Goal: Task Accomplishment & Management: Use online tool/utility

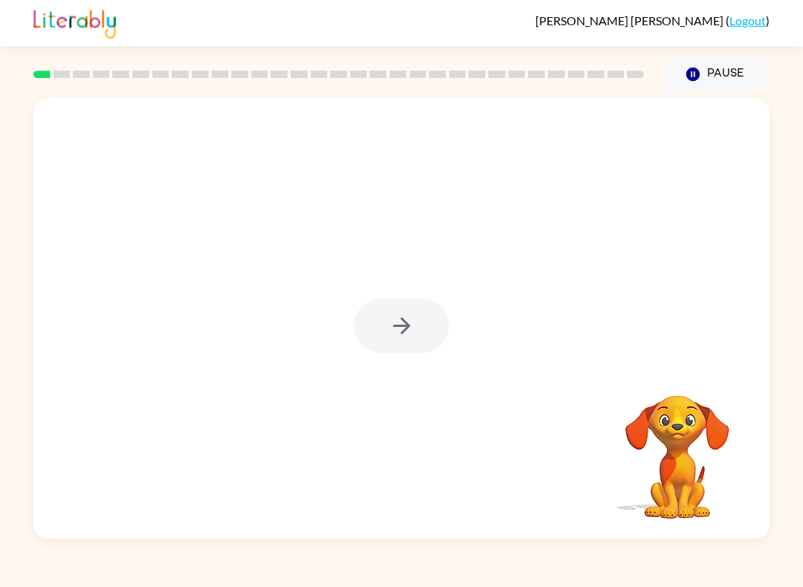
click at [377, 329] on div at bounding box center [401, 326] width 95 height 54
click at [405, 321] on icon "button" at bounding box center [402, 326] width 26 height 26
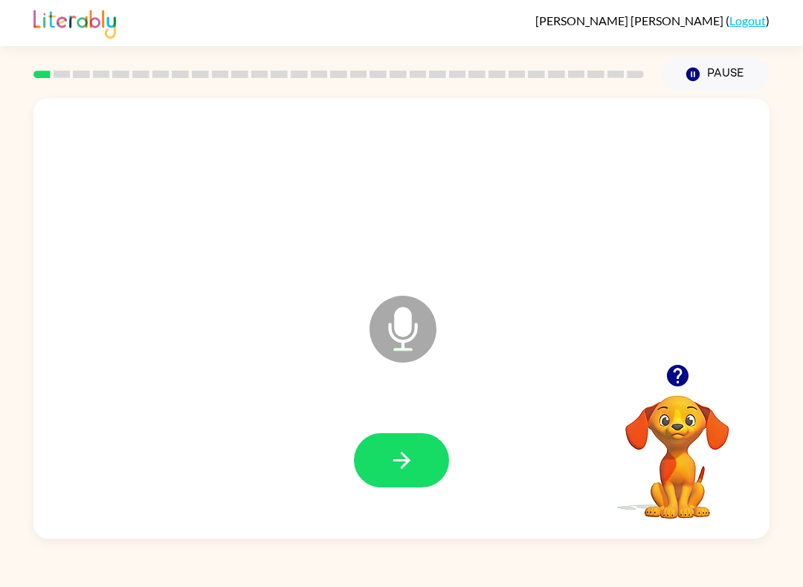
click at [406, 436] on button "button" at bounding box center [401, 461] width 95 height 54
click at [415, 451] on button "button" at bounding box center [401, 461] width 95 height 54
click at [393, 480] on button "button" at bounding box center [401, 461] width 95 height 54
click at [367, 442] on button "button" at bounding box center [401, 461] width 95 height 54
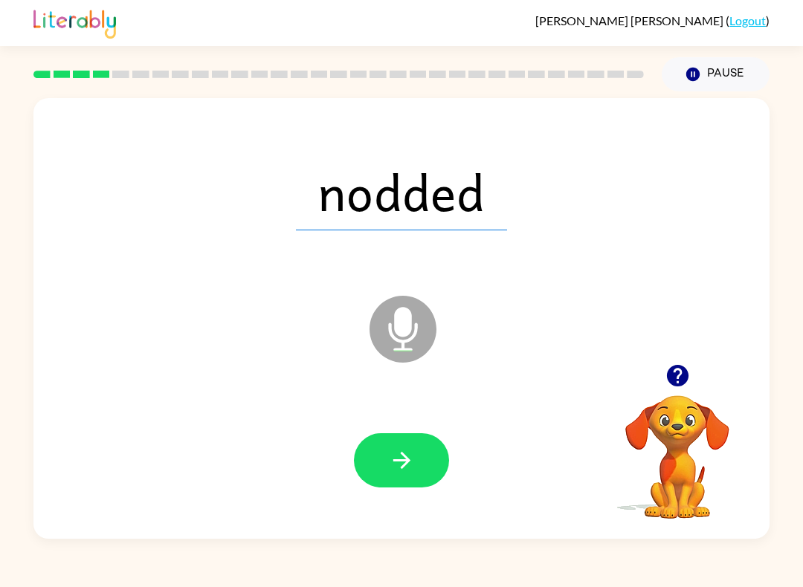
click at [396, 442] on button "button" at bounding box center [401, 461] width 95 height 54
click at [389, 428] on div at bounding box center [401, 460] width 706 height 127
click at [389, 456] on icon "button" at bounding box center [402, 461] width 26 height 26
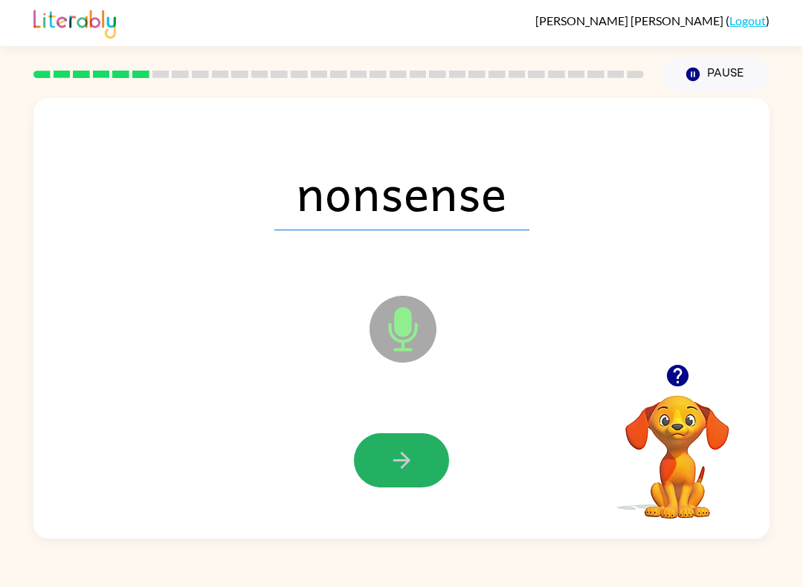
click at [409, 451] on icon "button" at bounding box center [402, 461] width 26 height 26
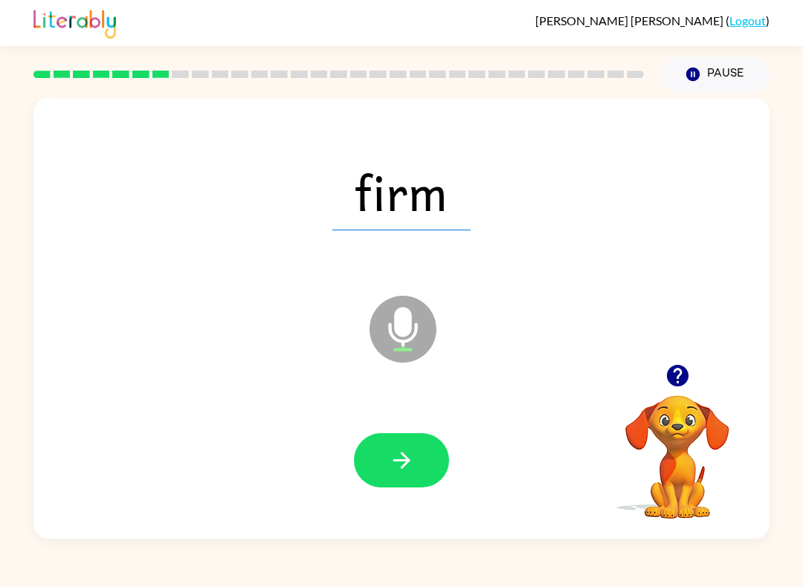
click at [399, 462] on icon "button" at bounding box center [401, 460] width 17 height 17
click at [396, 451] on icon "button" at bounding box center [402, 461] width 26 height 26
click at [411, 450] on icon "button" at bounding box center [402, 461] width 26 height 26
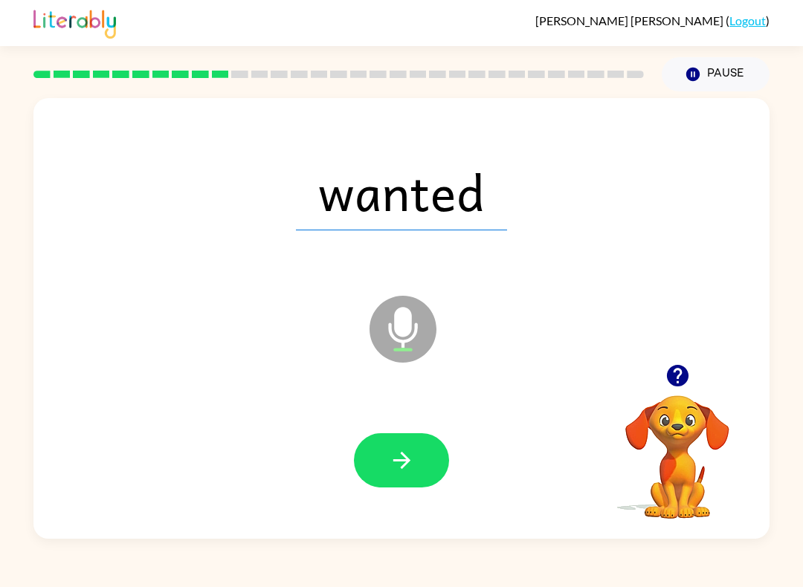
click at [405, 445] on button "button" at bounding box center [401, 461] width 95 height 54
click at [432, 451] on button "button" at bounding box center [401, 461] width 95 height 54
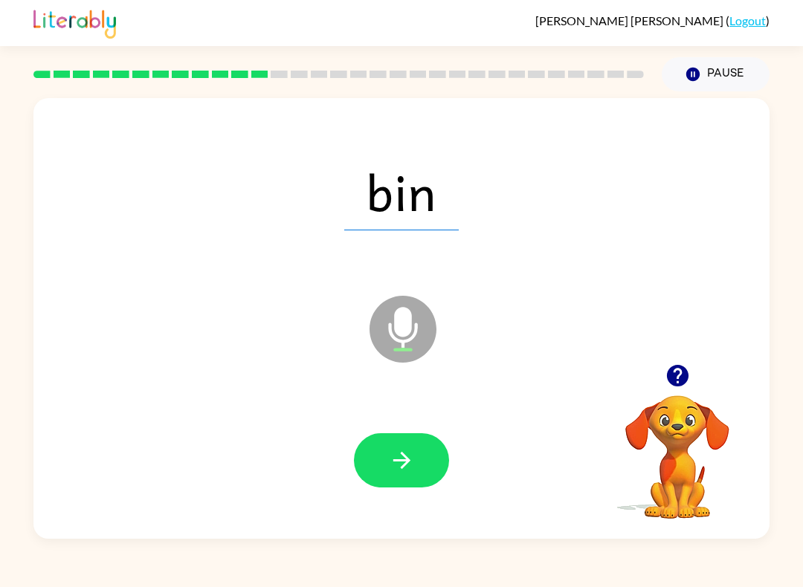
click at [405, 444] on button "button" at bounding box center [401, 461] width 95 height 54
click at [428, 458] on button "button" at bounding box center [401, 461] width 95 height 54
click at [393, 447] on button "button" at bounding box center [401, 461] width 95 height 54
click at [406, 457] on icon "button" at bounding box center [401, 460] width 17 height 17
click at [389, 465] on icon "button" at bounding box center [402, 461] width 26 height 26
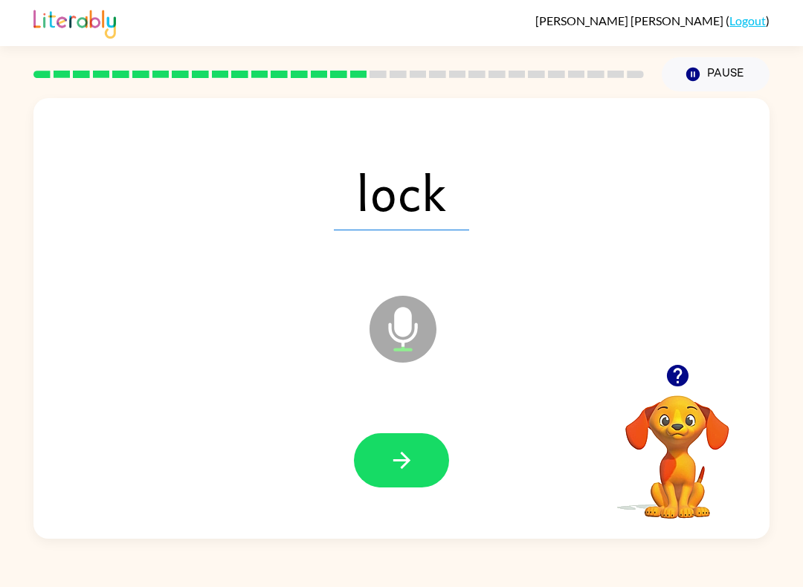
click at [393, 445] on button "button" at bounding box center [401, 461] width 95 height 54
click at [409, 440] on button "button" at bounding box center [401, 461] width 95 height 54
click at [383, 470] on button "button" at bounding box center [401, 461] width 95 height 54
click at [392, 465] on icon "button" at bounding box center [402, 461] width 26 height 26
click at [402, 445] on button "button" at bounding box center [401, 461] width 95 height 54
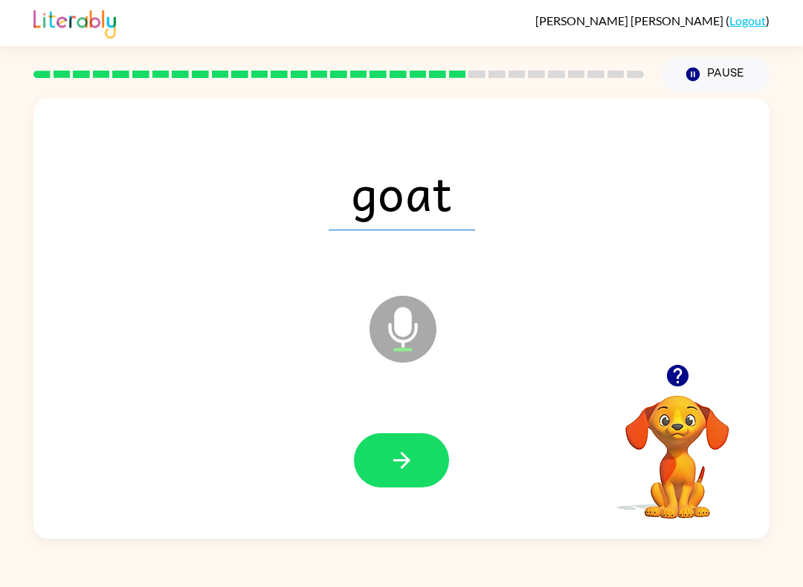
click at [397, 454] on icon "button" at bounding box center [402, 461] width 26 height 26
click at [407, 465] on icon "button" at bounding box center [402, 461] width 26 height 26
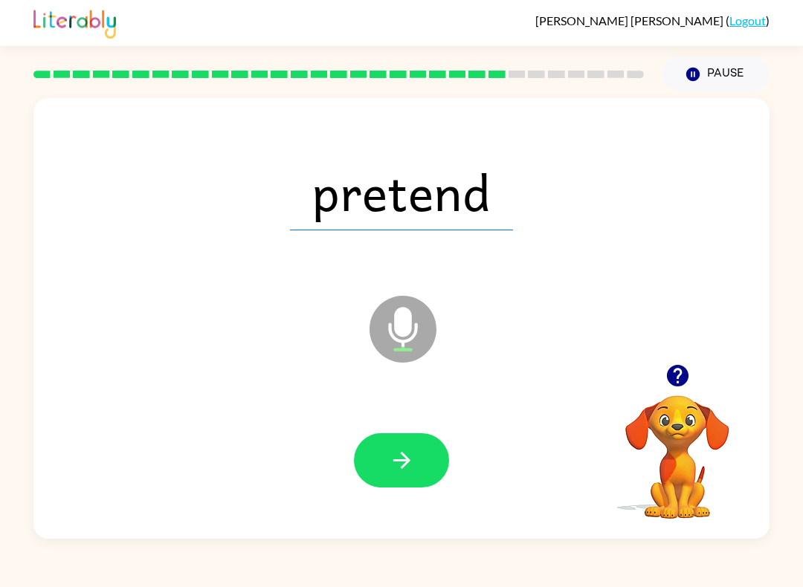
click at [399, 435] on button "button" at bounding box center [401, 461] width 95 height 54
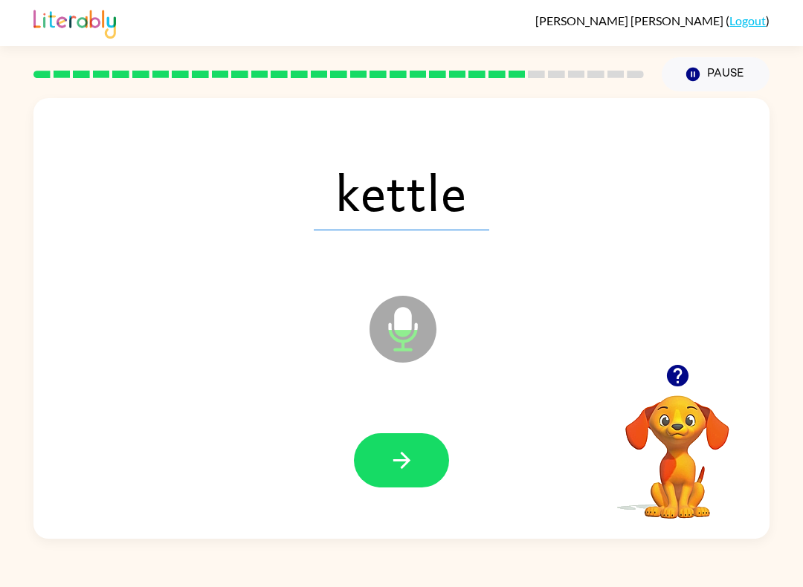
click at [398, 464] on icon "button" at bounding box center [402, 461] width 26 height 26
click at [394, 441] on button "button" at bounding box center [401, 461] width 95 height 54
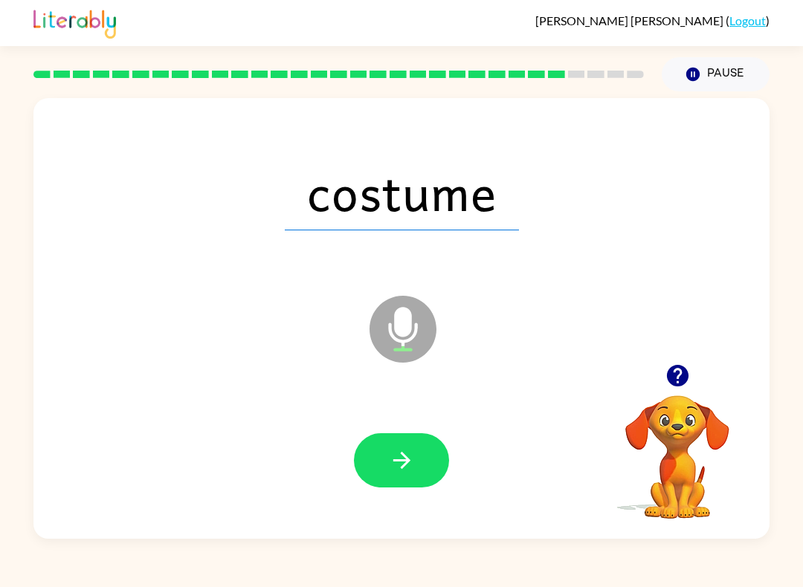
click at [397, 463] on icon "button" at bounding box center [402, 461] width 26 height 26
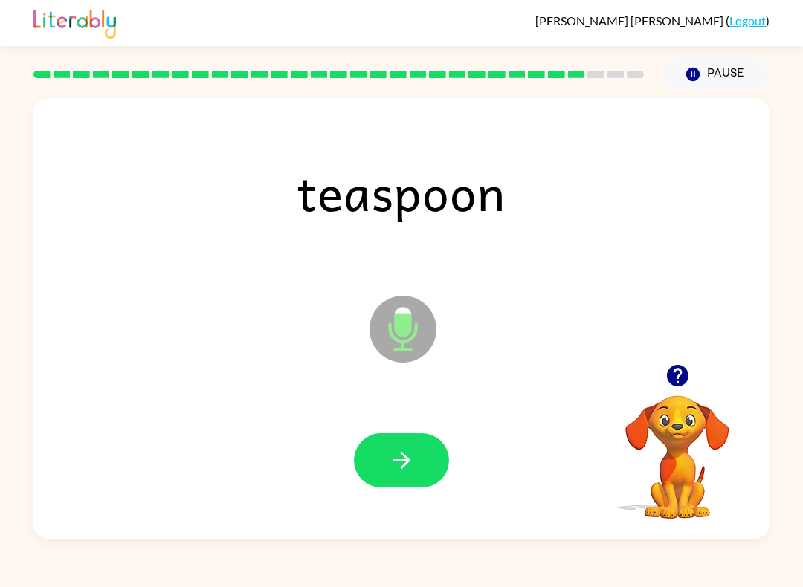
click at [391, 453] on icon "button" at bounding box center [402, 461] width 26 height 26
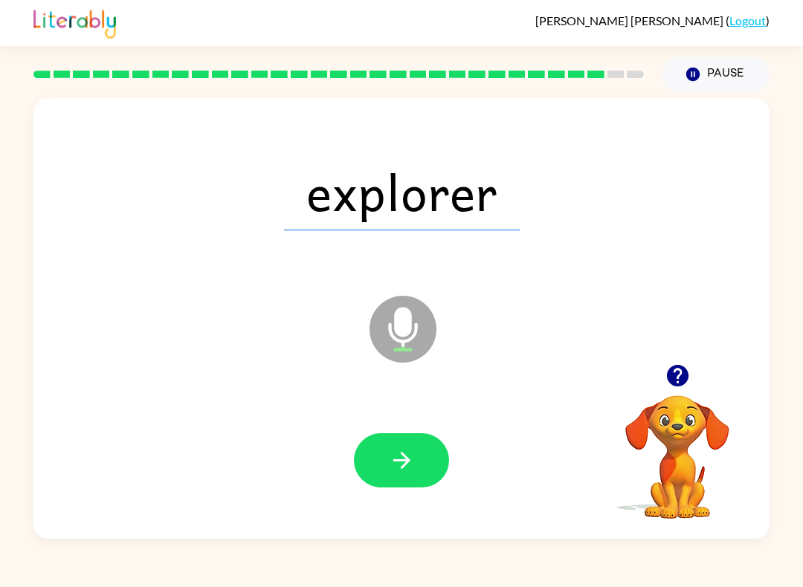
click at [400, 464] on icon "button" at bounding box center [402, 461] width 26 height 26
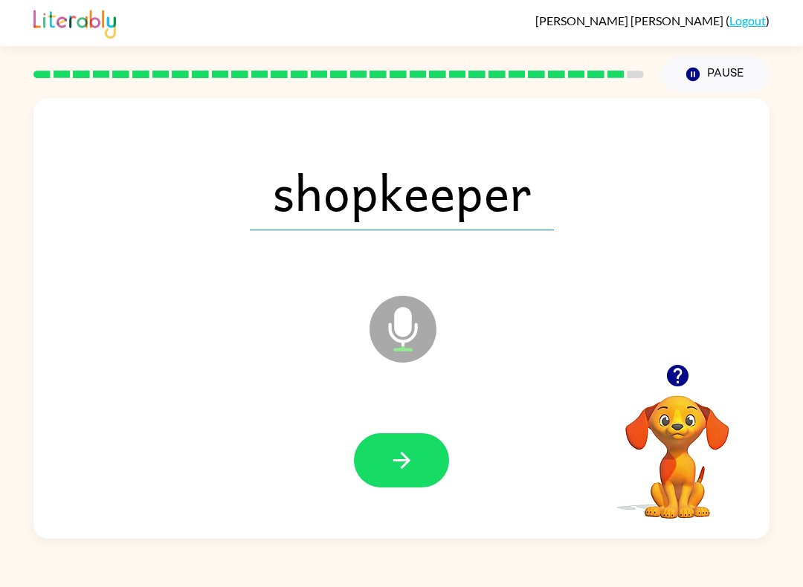
click at [392, 457] on icon "button" at bounding box center [402, 461] width 26 height 26
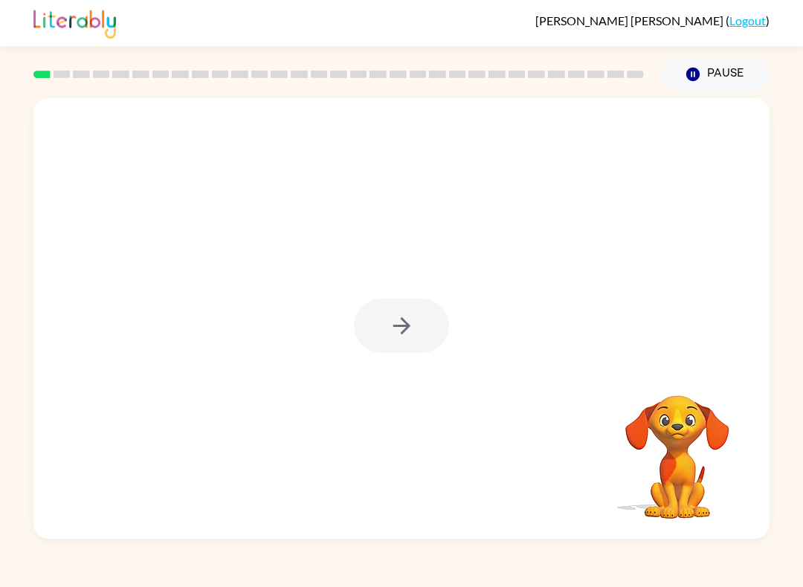
click at [422, 280] on div at bounding box center [401, 318] width 736 height 441
click at [416, 348] on div at bounding box center [401, 326] width 95 height 54
click at [627, 425] on video "Your browser must support playing .mp4 files to use Literably. Please try using…" at bounding box center [677, 447] width 149 height 149
click at [421, 335] on button "button" at bounding box center [401, 326] width 95 height 54
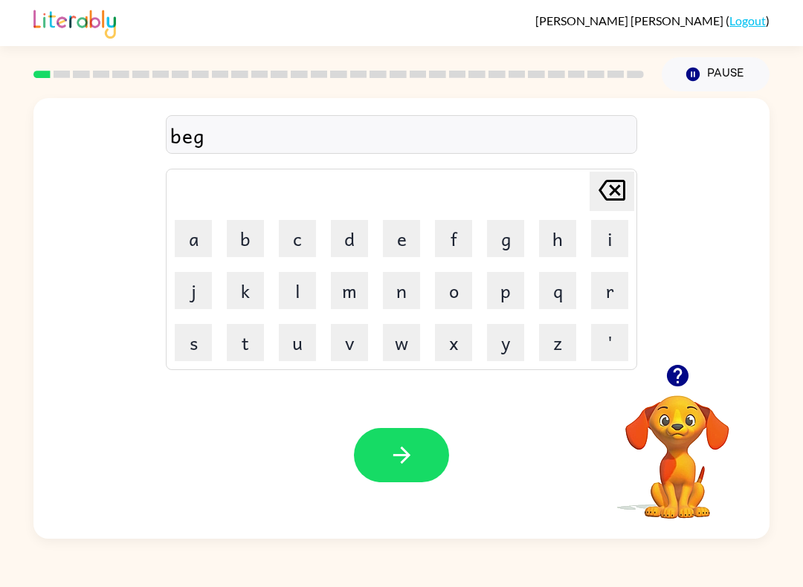
click at [424, 458] on button "button" at bounding box center [401, 455] width 95 height 54
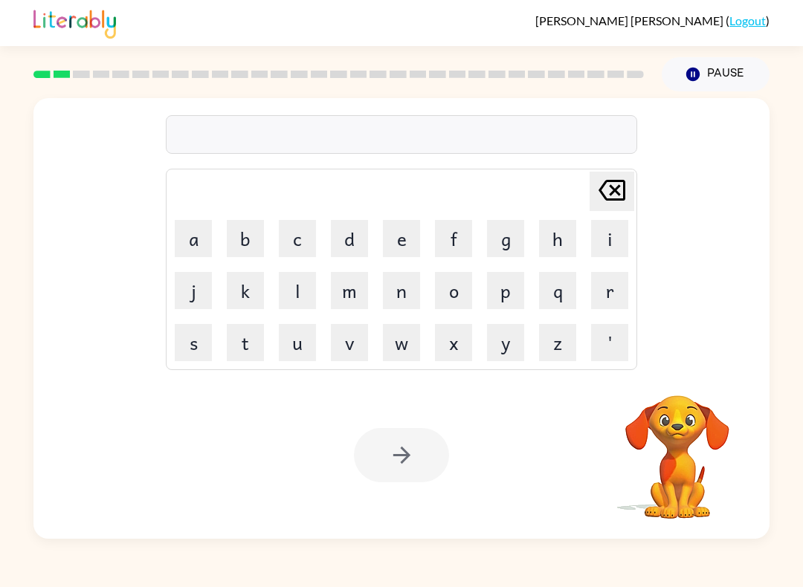
click at [412, 463] on div at bounding box center [401, 455] width 95 height 54
click at [436, 451] on div at bounding box center [401, 455] width 95 height 54
click at [399, 449] on div at bounding box center [401, 455] width 95 height 54
click at [399, 448] on div at bounding box center [401, 455] width 95 height 54
click at [401, 465] on div at bounding box center [401, 455] width 95 height 54
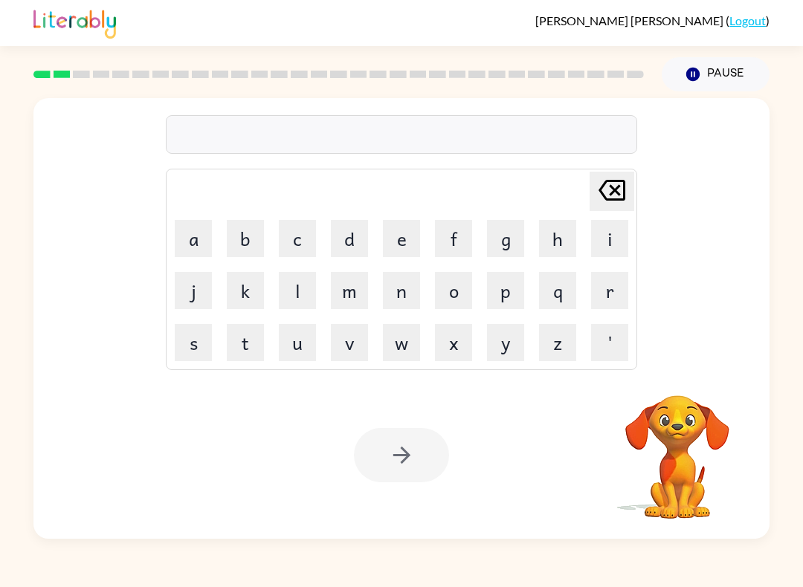
click at [396, 467] on div at bounding box center [401, 455] width 95 height 54
click at [318, 135] on div at bounding box center [401, 134] width 471 height 39
click at [407, 454] on div at bounding box center [401, 455] width 95 height 54
click at [594, 174] on icon "[PERSON_NAME] last character input" at bounding box center [612, 191] width 36 height 36
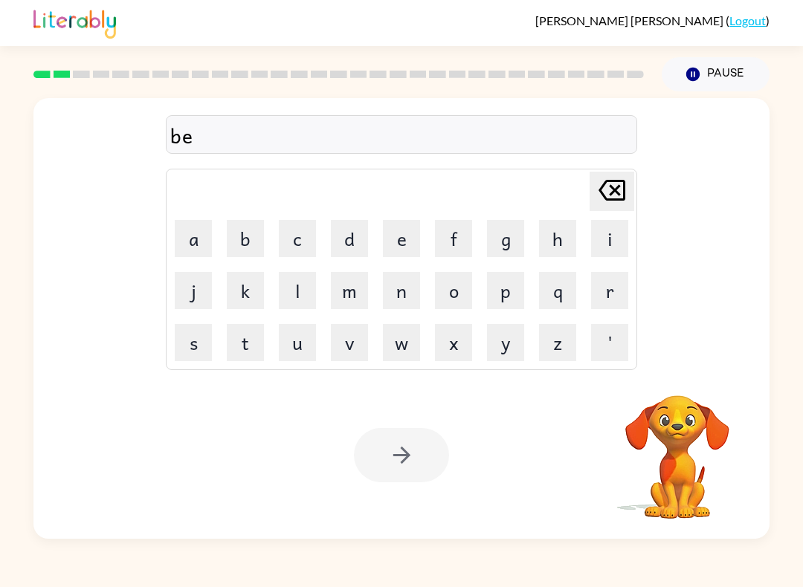
click at [621, 191] on icon at bounding box center [612, 190] width 27 height 21
click at [628, 199] on button "[PERSON_NAME] last character input" at bounding box center [612, 191] width 45 height 39
click at [706, 443] on video "Your browser must support playing .mp4 files to use Literably. Please try using…" at bounding box center [677, 447] width 149 height 149
click at [706, 442] on video "Your browser must support playing .mp4 files to use Literably. Please try using…" at bounding box center [677, 447] width 149 height 149
click at [707, 464] on video "Your browser must support playing .mp4 files to use Literably. Please try using…" at bounding box center [677, 447] width 149 height 149
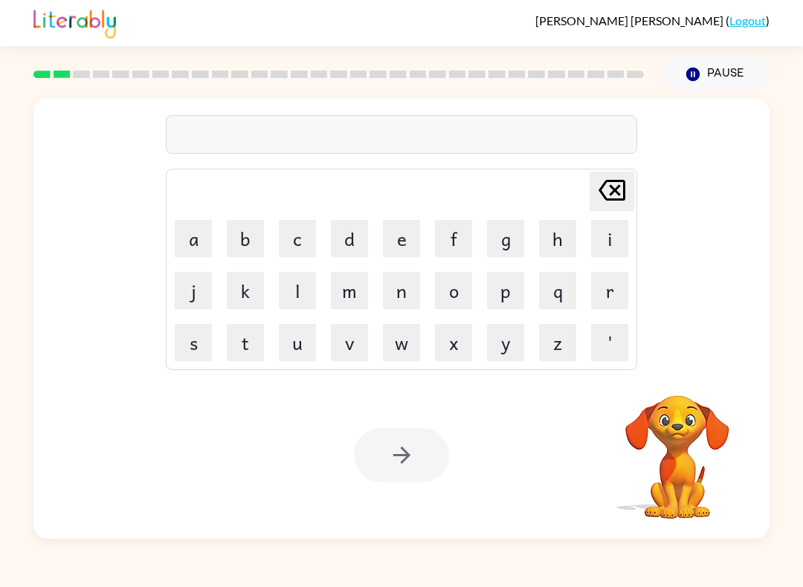
click at [707, 464] on video "Your browser must support playing .mp4 files to use Literably. Please try using…" at bounding box center [677, 447] width 149 height 149
click at [723, 70] on button "Pause Pause" at bounding box center [716, 74] width 108 height 34
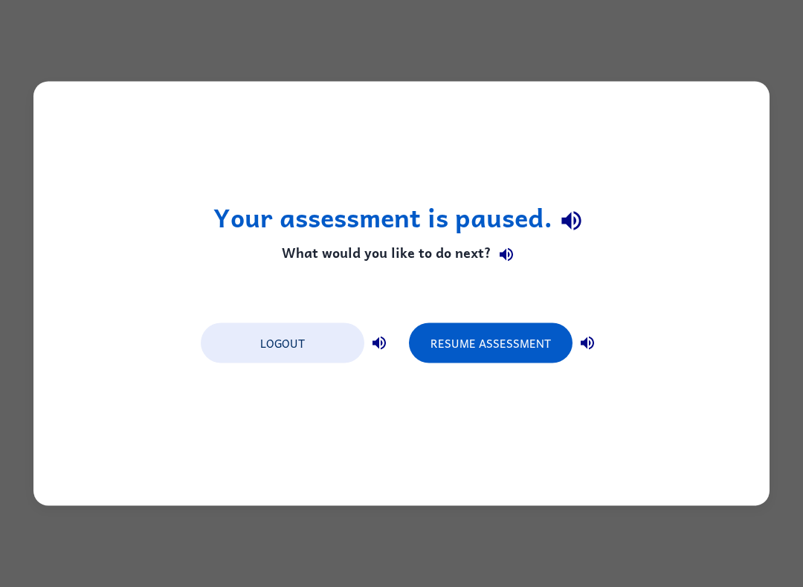
click at [494, 343] on button "Resume Assessment" at bounding box center [491, 343] width 164 height 40
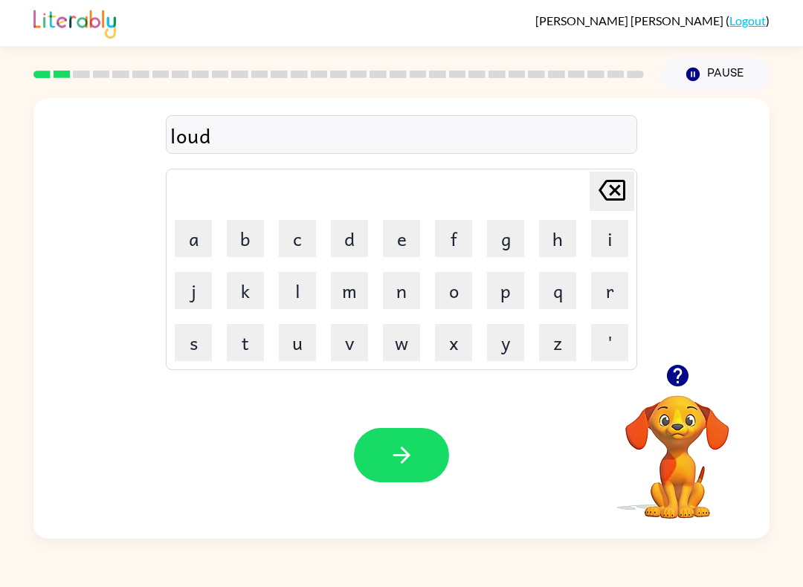
click at [402, 436] on button "button" at bounding box center [401, 455] width 95 height 54
click at [413, 447] on icon "button" at bounding box center [402, 455] width 26 height 26
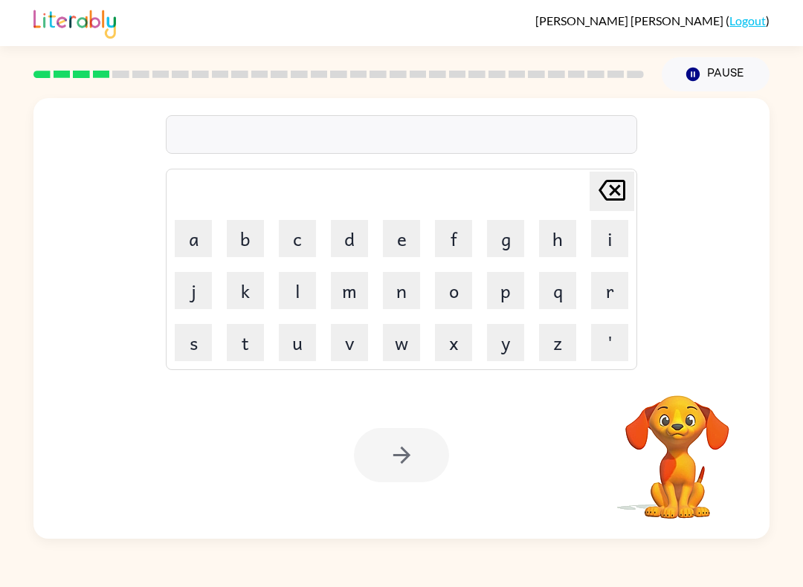
click at [190, 351] on button "s" at bounding box center [193, 342] width 37 height 37
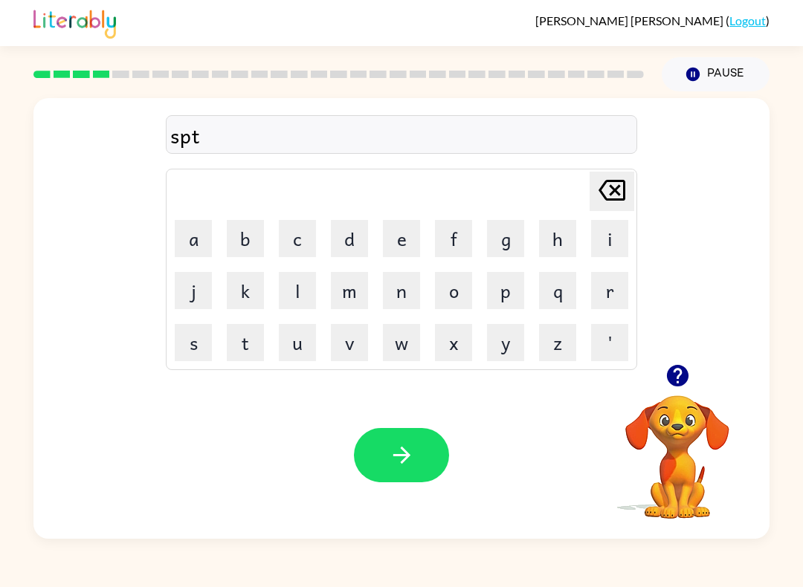
click at [421, 452] on button "button" at bounding box center [401, 455] width 95 height 54
click at [418, 454] on button "button" at bounding box center [401, 455] width 95 height 54
click at [421, 456] on button "button" at bounding box center [401, 455] width 95 height 54
click at [188, 239] on button "a" at bounding box center [193, 238] width 37 height 37
click at [411, 304] on button "n" at bounding box center [401, 290] width 37 height 37
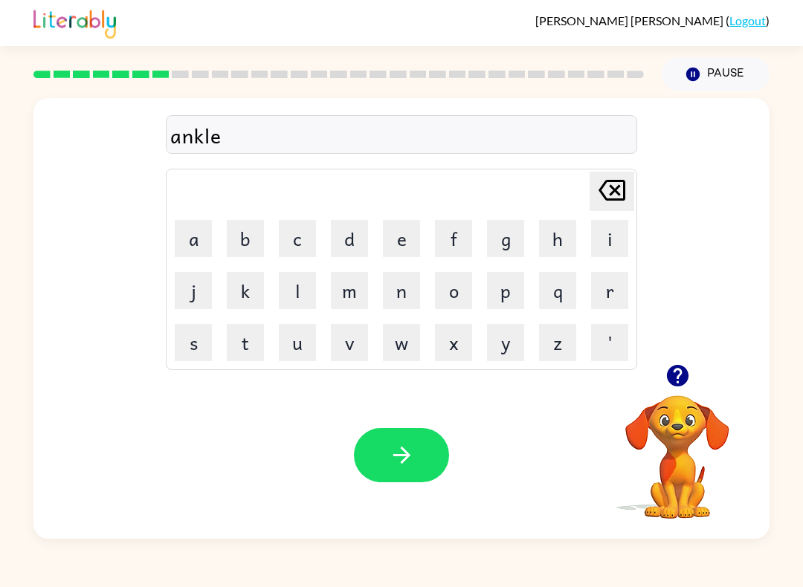
click at [412, 465] on icon "button" at bounding box center [402, 455] width 26 height 26
click at [413, 445] on icon "button" at bounding box center [402, 455] width 26 height 26
click at [428, 445] on button "button" at bounding box center [401, 455] width 95 height 54
click at [419, 465] on button "button" at bounding box center [401, 455] width 95 height 54
click at [418, 445] on button "button" at bounding box center [401, 455] width 95 height 54
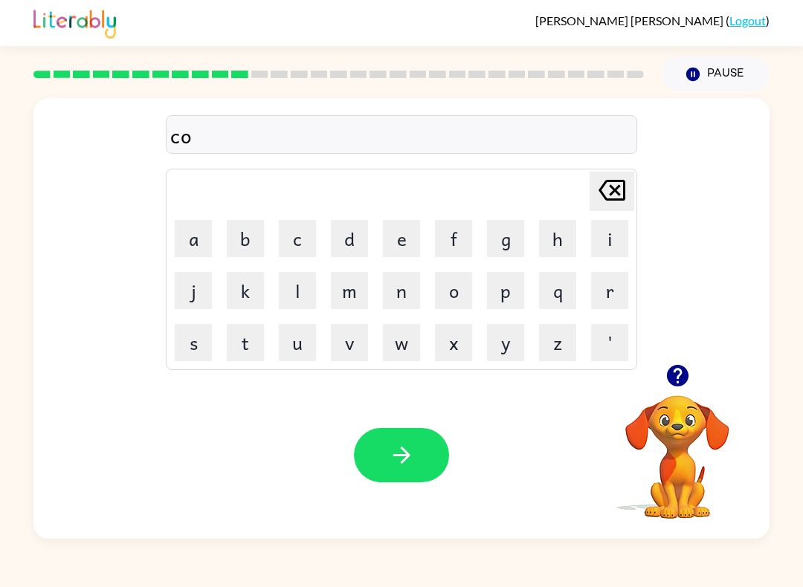
click at [349, 248] on button "d" at bounding box center [349, 238] width 37 height 37
click at [409, 243] on button "e" at bounding box center [401, 238] width 37 height 37
click at [425, 453] on button "button" at bounding box center [401, 455] width 95 height 54
click at [430, 455] on button "button" at bounding box center [401, 455] width 95 height 54
click at [407, 452] on icon "button" at bounding box center [402, 455] width 26 height 26
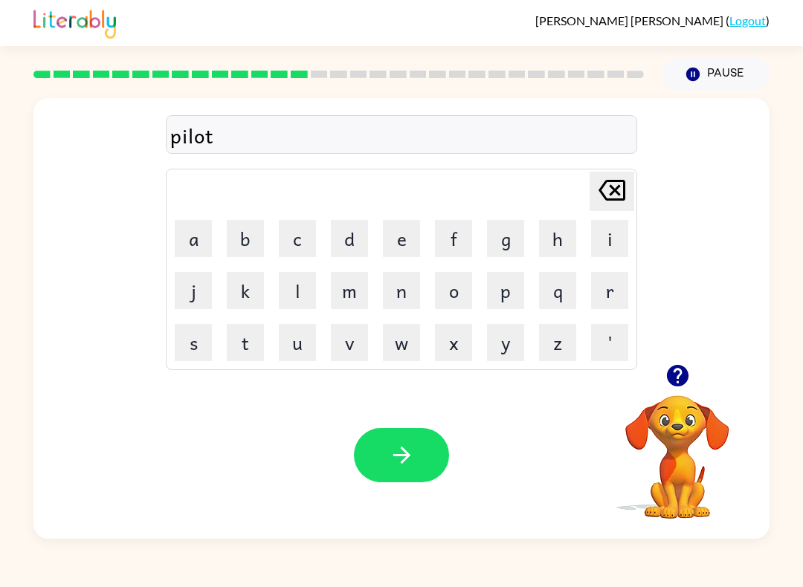
click at [439, 444] on button "button" at bounding box center [401, 455] width 95 height 54
click at [460, 235] on button "f" at bounding box center [453, 238] width 37 height 37
click at [460, 289] on button "o" at bounding box center [453, 290] width 37 height 37
click at [623, 289] on button "r" at bounding box center [609, 290] width 37 height 37
click at [249, 298] on button "k" at bounding box center [245, 290] width 37 height 37
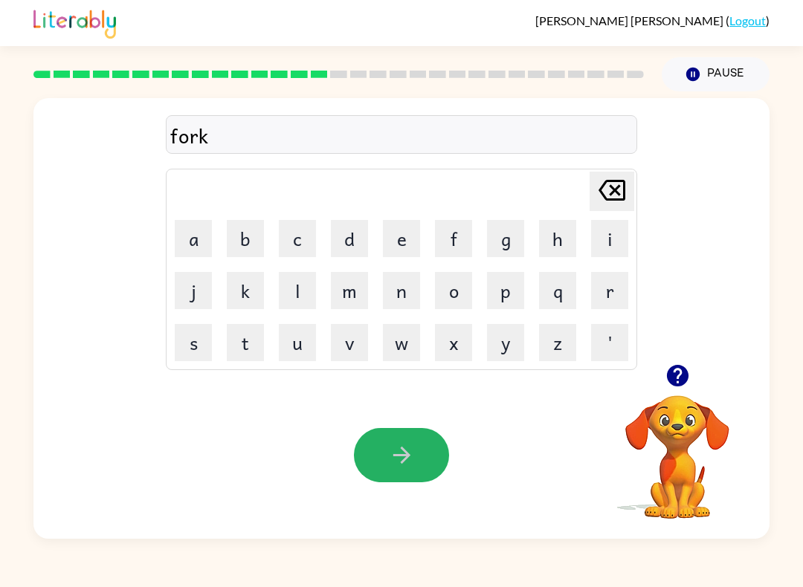
click at [424, 437] on button "button" at bounding box center [401, 455] width 95 height 54
click at [420, 440] on button "button" at bounding box center [401, 455] width 95 height 54
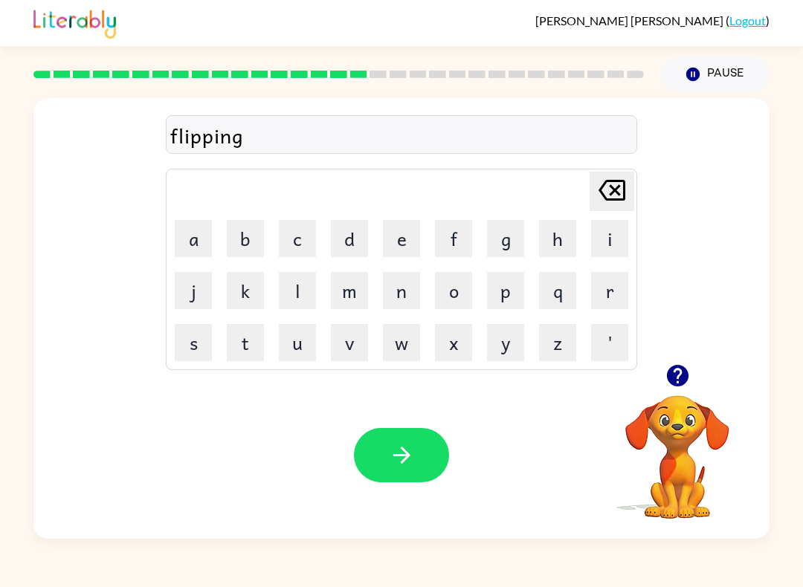
click at [431, 441] on button "button" at bounding box center [401, 455] width 95 height 54
click at [422, 481] on button "button" at bounding box center [401, 455] width 95 height 54
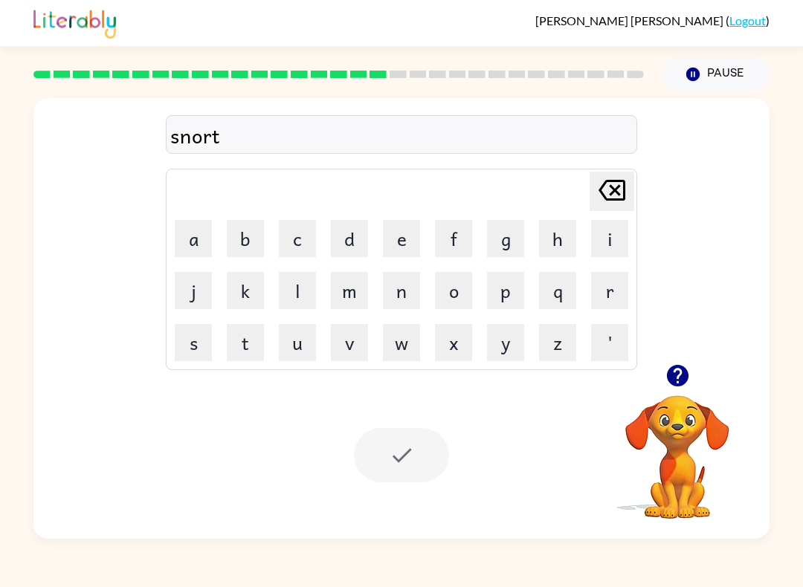
click at [408, 461] on div at bounding box center [401, 455] width 95 height 54
click at [432, 480] on button "button" at bounding box center [401, 455] width 95 height 54
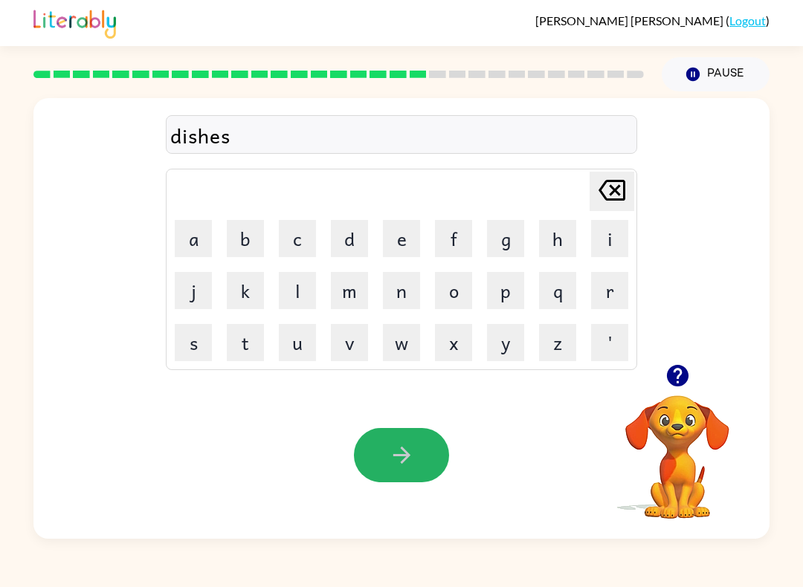
click at [413, 461] on icon "button" at bounding box center [402, 455] width 26 height 26
click at [427, 442] on button "button" at bounding box center [401, 455] width 95 height 54
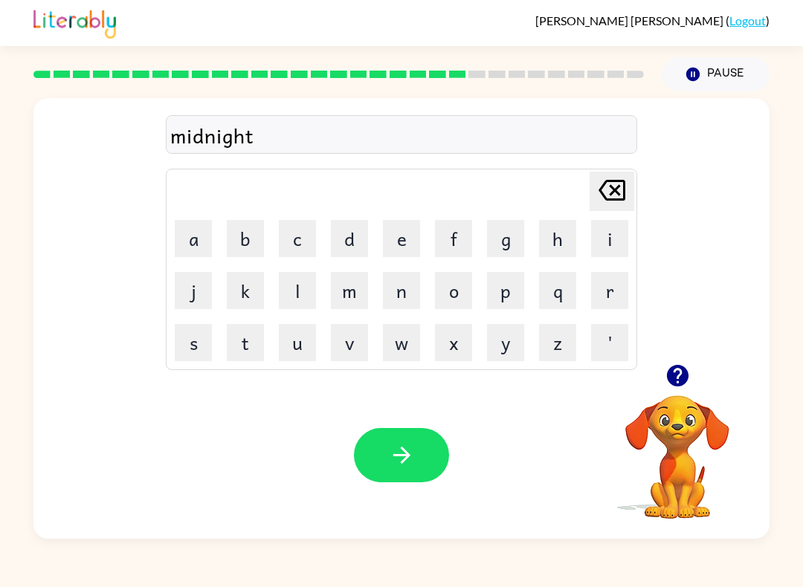
click at [413, 448] on icon "button" at bounding box center [402, 455] width 26 height 26
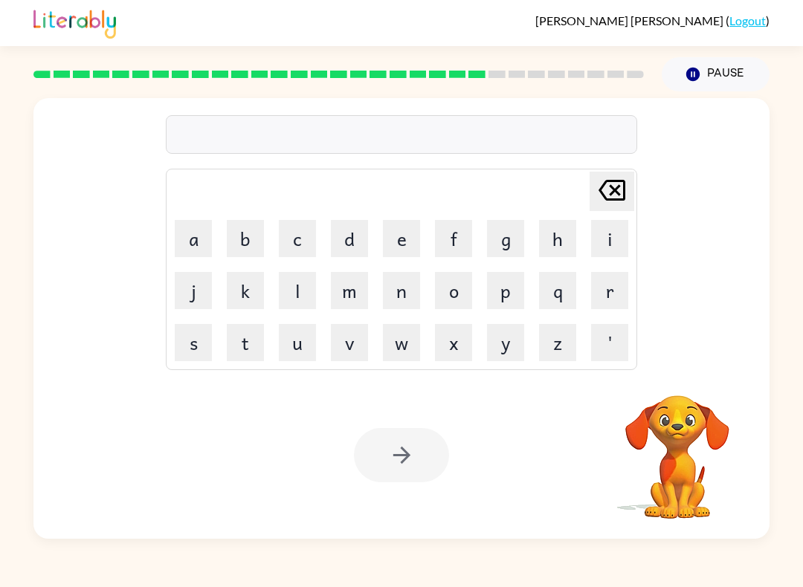
click at [387, 337] on button "w" at bounding box center [401, 342] width 37 height 37
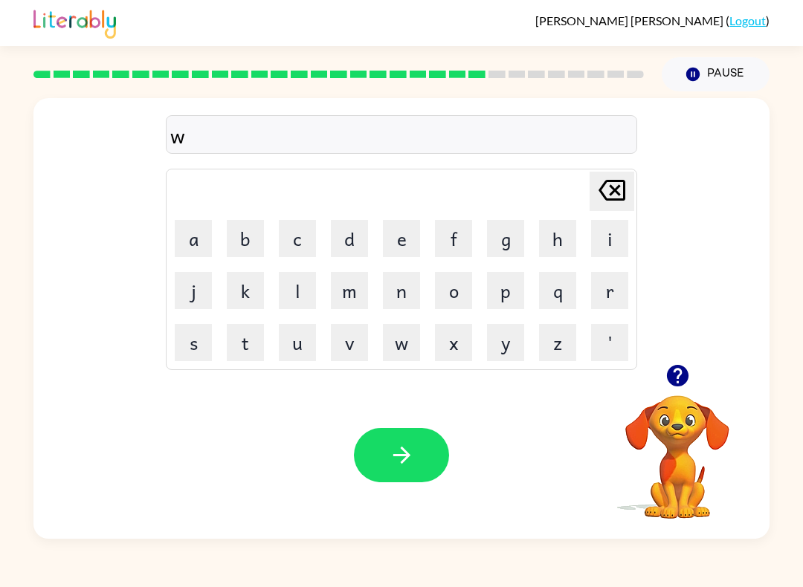
click at [611, 238] on button "i" at bounding box center [609, 238] width 37 height 37
click at [411, 290] on button "n" at bounding box center [401, 290] width 37 height 37
click at [242, 349] on button "t" at bounding box center [245, 342] width 37 height 37
click at [400, 245] on button "e" at bounding box center [401, 238] width 37 height 37
click at [626, 291] on button "r" at bounding box center [609, 290] width 37 height 37
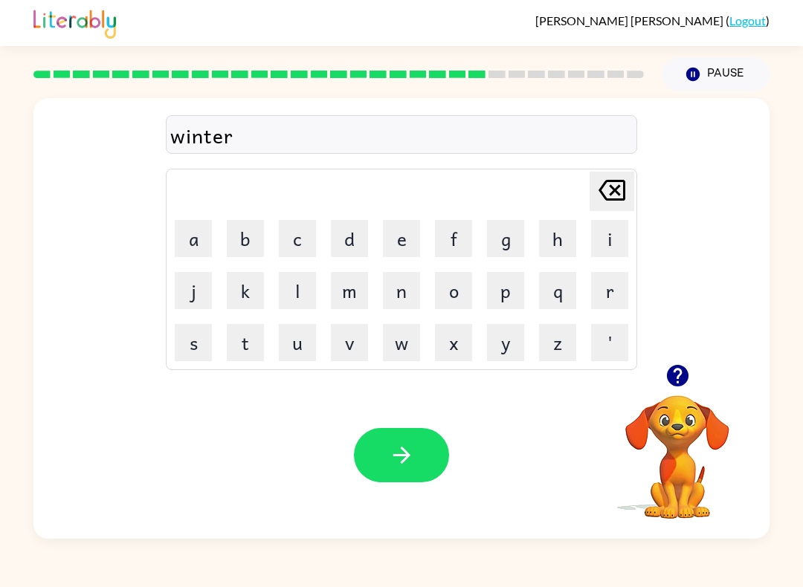
click at [416, 440] on button "button" at bounding box center [401, 455] width 95 height 54
click at [434, 451] on button "button" at bounding box center [401, 455] width 95 height 54
click at [623, 287] on button "r" at bounding box center [609, 290] width 37 height 37
click at [461, 293] on button "o" at bounding box center [453, 290] width 37 height 37
click at [299, 242] on button "c" at bounding box center [297, 238] width 37 height 37
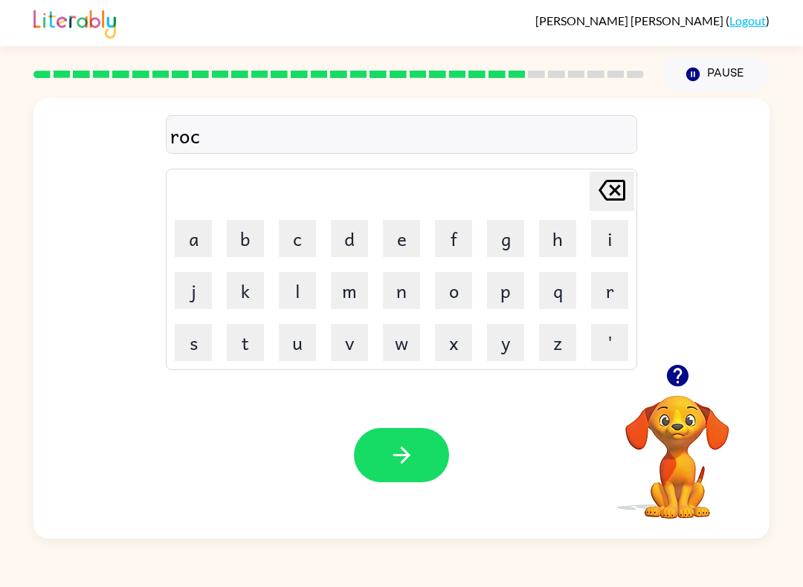
click at [248, 298] on button "k" at bounding box center [245, 290] width 37 height 37
click at [406, 230] on button "e" at bounding box center [401, 238] width 37 height 37
click at [244, 344] on button "t" at bounding box center [245, 342] width 37 height 37
click at [417, 438] on button "button" at bounding box center [401, 455] width 95 height 54
click at [416, 434] on button "button" at bounding box center [401, 455] width 95 height 54
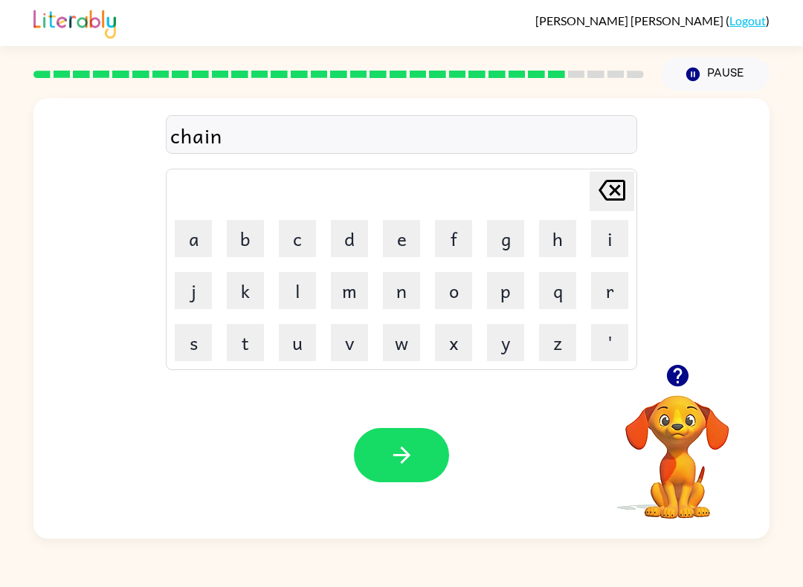
click at [444, 458] on button "button" at bounding box center [401, 455] width 95 height 54
click at [426, 470] on button "button" at bounding box center [401, 455] width 95 height 54
click at [405, 436] on button "button" at bounding box center [401, 455] width 95 height 54
click at [432, 451] on button "button" at bounding box center [401, 455] width 95 height 54
